Goal: Information Seeking & Learning: Learn about a topic

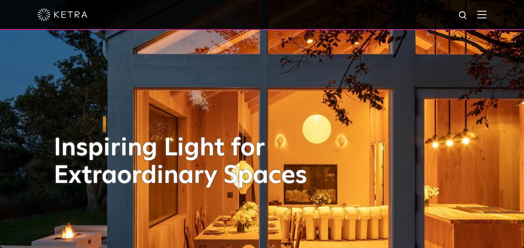
click at [486, 16] on img at bounding box center [481, 14] width 9 height 8
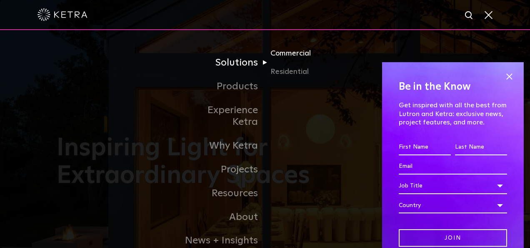
click at [286, 52] on link "Commercial" at bounding box center [311, 57] width 80 height 18
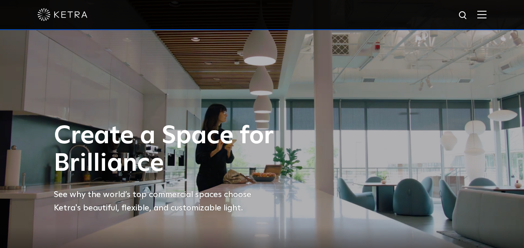
click at [487, 15] on img at bounding box center [481, 14] width 9 height 8
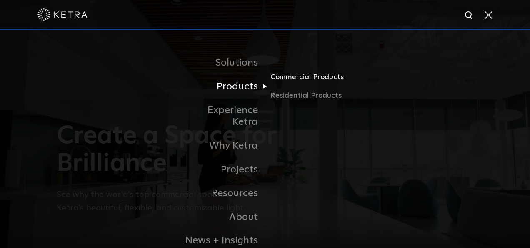
click at [298, 75] on link "Commercial Products" at bounding box center [311, 80] width 80 height 18
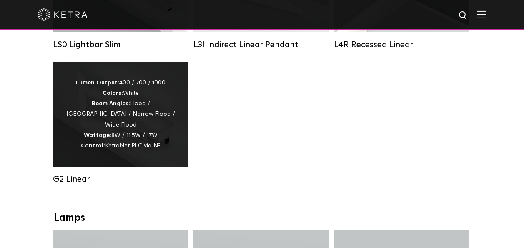
scroll to position [417, 0]
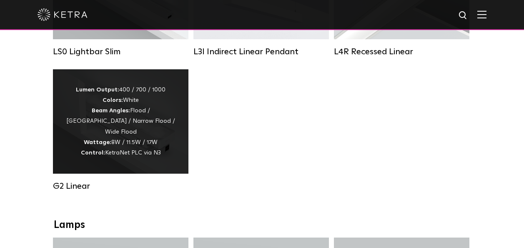
click at [112, 135] on div "Lumen Output: 400 / 700 / 1000 Colors: White Beam Angles: Flood / [GEOGRAPHIC_D…" at bounding box center [120, 121] width 110 height 73
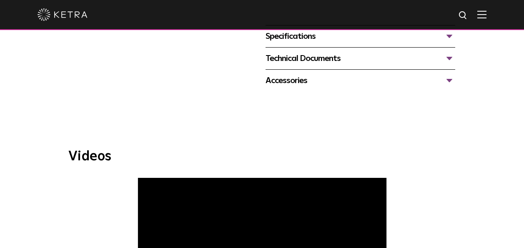
scroll to position [334, 0]
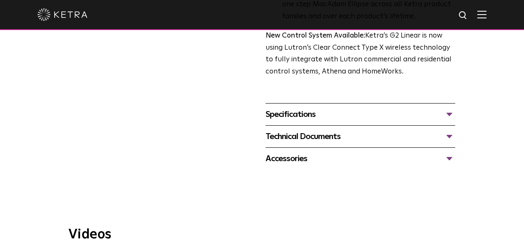
click at [450, 113] on div "Specifications" at bounding box center [361, 114] width 190 height 13
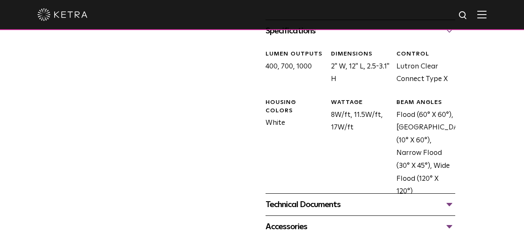
scroll to position [459, 0]
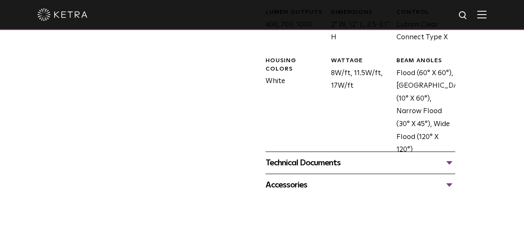
click at [451, 161] on div "Technical Documents" at bounding box center [361, 162] width 190 height 13
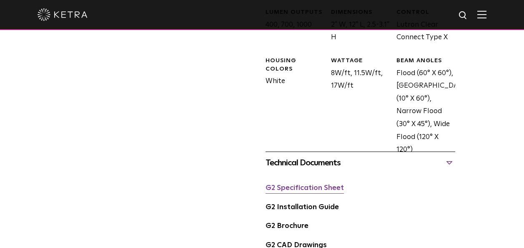
click at [304, 189] on link "G2 Specification Sheet" at bounding box center [305, 187] width 78 height 7
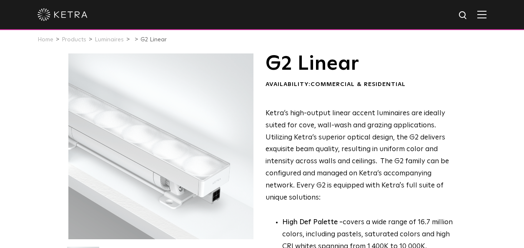
scroll to position [0, 0]
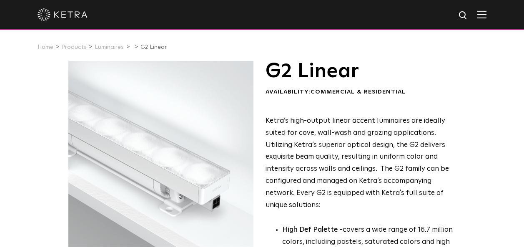
click at [487, 17] on img at bounding box center [481, 14] width 9 height 8
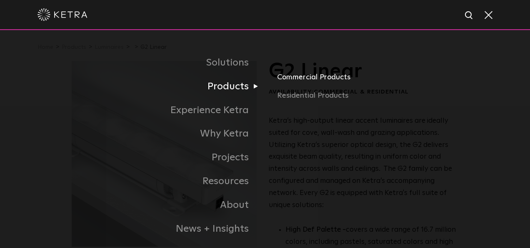
click at [295, 77] on link "Commercial Products" at bounding box center [368, 80] width 182 height 18
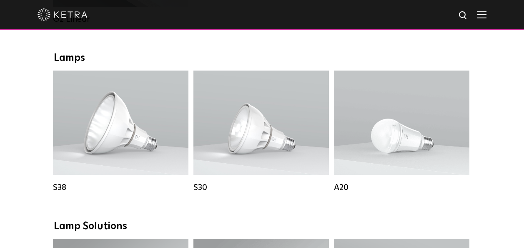
scroll to position [625, 0]
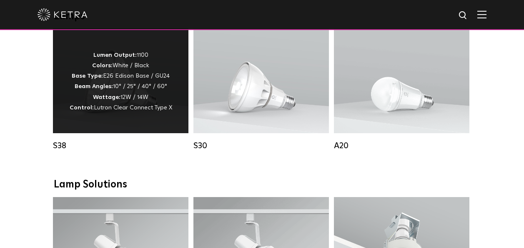
click at [134, 89] on p "Lumen Output: 1100 Colors: White / Black Base Type: E26 Edison Base / GU24 Beam…" at bounding box center [121, 81] width 103 height 63
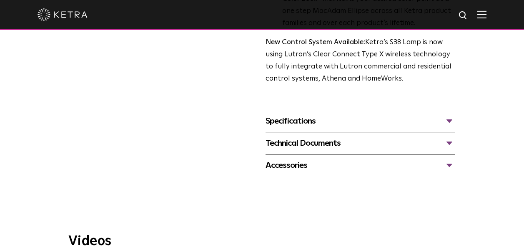
scroll to position [334, 0]
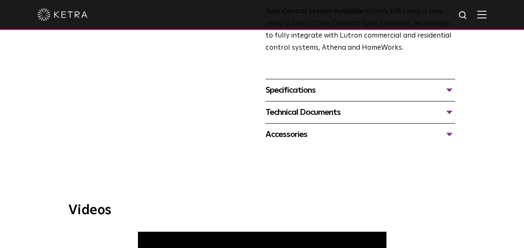
click at [450, 90] on div "Specifications" at bounding box center [361, 89] width 190 height 13
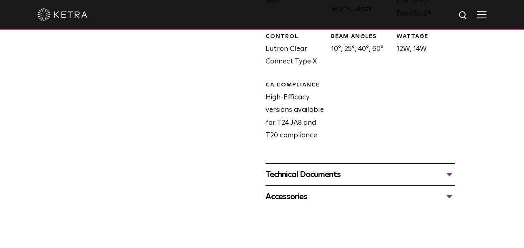
scroll to position [542, 0]
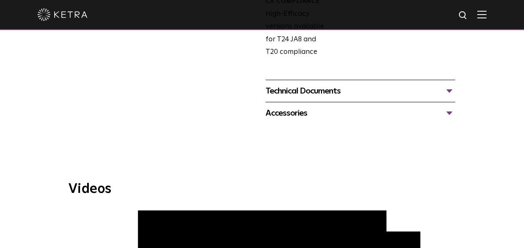
click at [448, 88] on div "Technical Documents" at bounding box center [361, 90] width 190 height 13
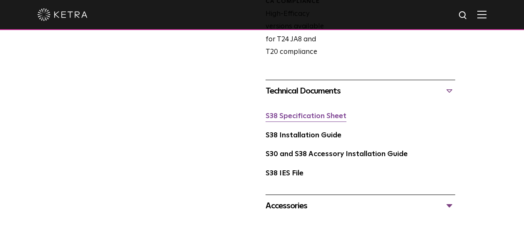
click at [335, 115] on link "S38 Specification Sheet" at bounding box center [306, 116] width 81 height 7
